Goal: Check status: Check status

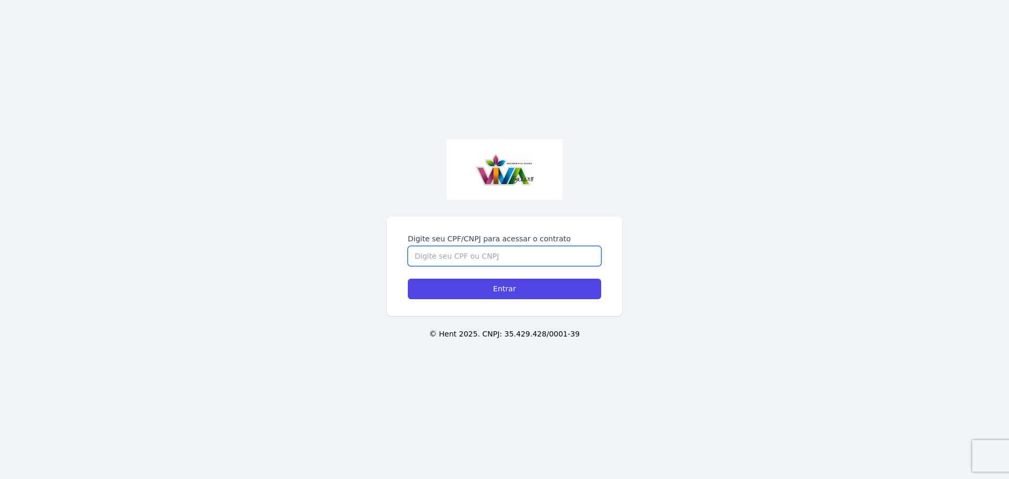
click at [493, 259] on input "Digite seu CPF/CNPJ para acessar o contrato" at bounding box center [504, 256] width 193 height 20
type input "47097983892"
click at [408, 278] on input "Entrar" at bounding box center [504, 288] width 193 height 20
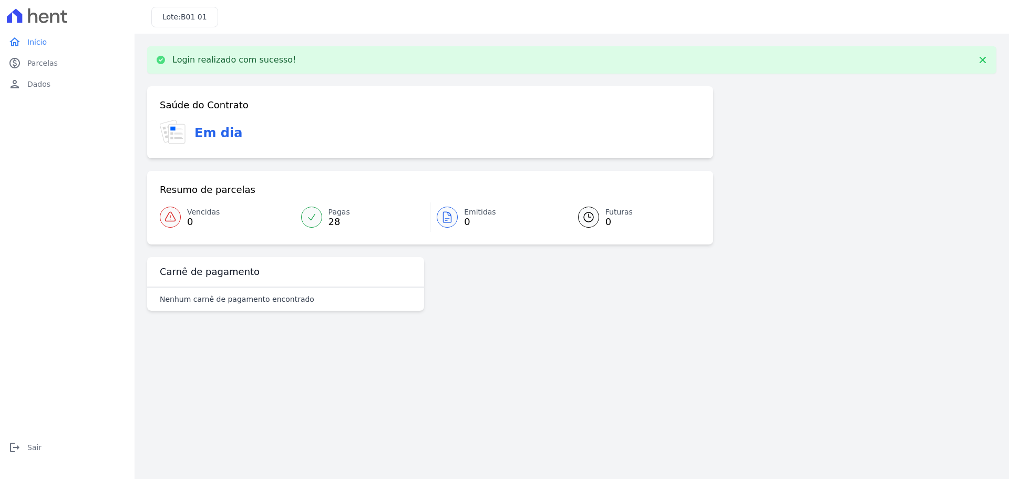
click at [240, 146] on div "Saúde do Contrato Em dia" at bounding box center [430, 122] width 566 height 72
click at [455, 218] on div at bounding box center [447, 216] width 21 height 21
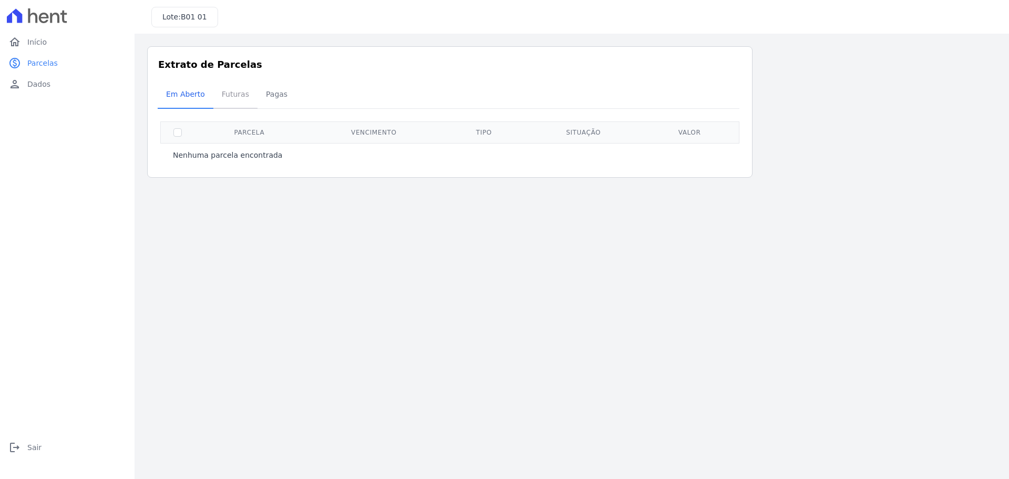
click at [216, 87] on span "Futuras" at bounding box center [235, 94] width 40 height 21
click at [265, 98] on span "Pagas" at bounding box center [276, 94] width 34 height 21
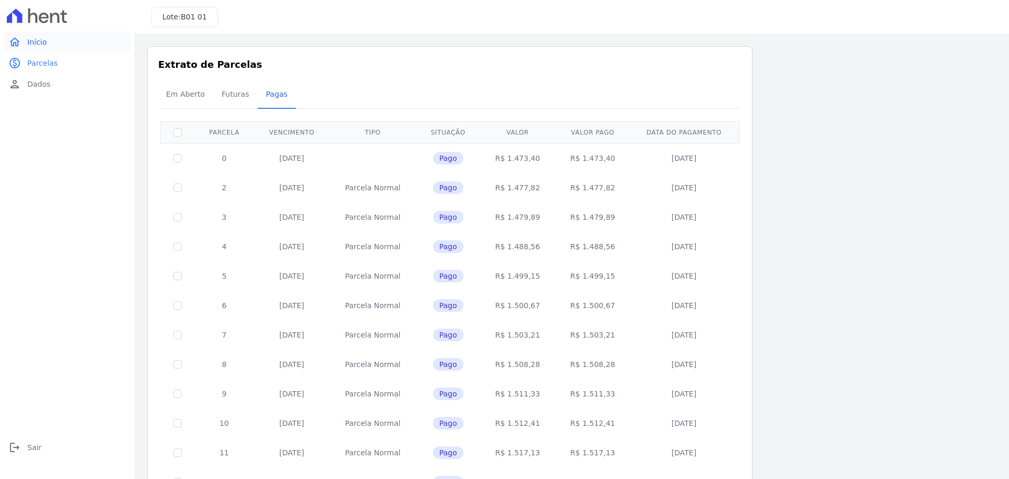
click at [57, 48] on link "home Início" at bounding box center [67, 42] width 126 height 21
